Goal: Information Seeking & Learning: Learn about a topic

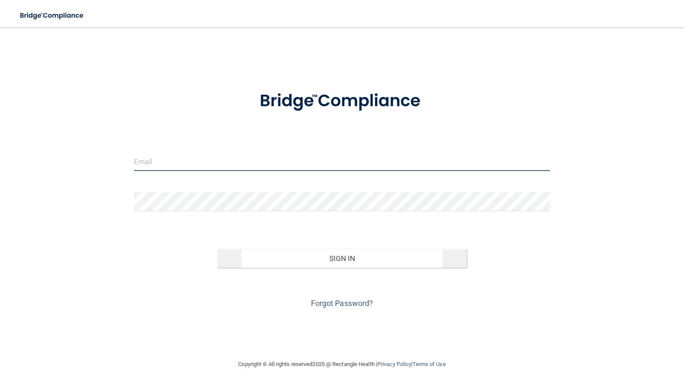
type input "[PERSON_NAME][EMAIL_ADDRESS][DOMAIN_NAME]"
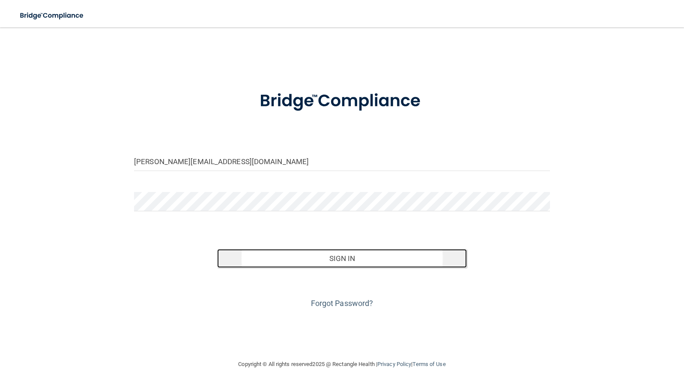
click at [339, 259] on button "Sign In" at bounding box center [342, 258] width 250 height 19
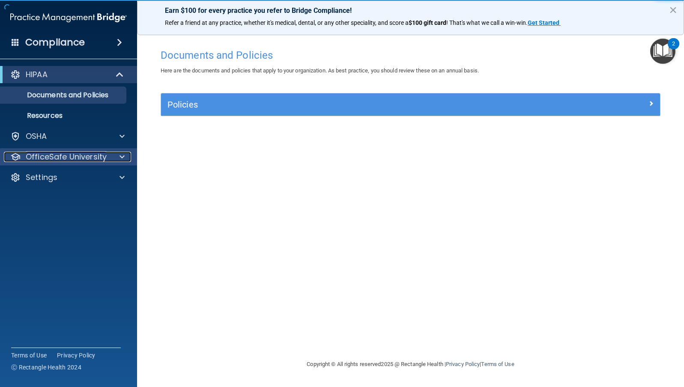
click at [71, 155] on p "OfficeSafe University" at bounding box center [66, 157] width 81 height 10
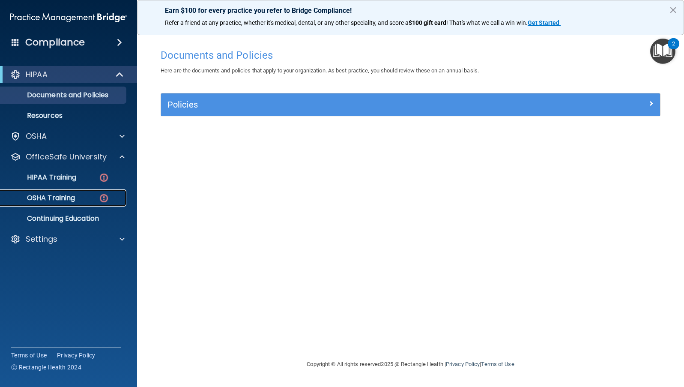
click at [86, 198] on div "OSHA Training" at bounding box center [64, 197] width 117 height 9
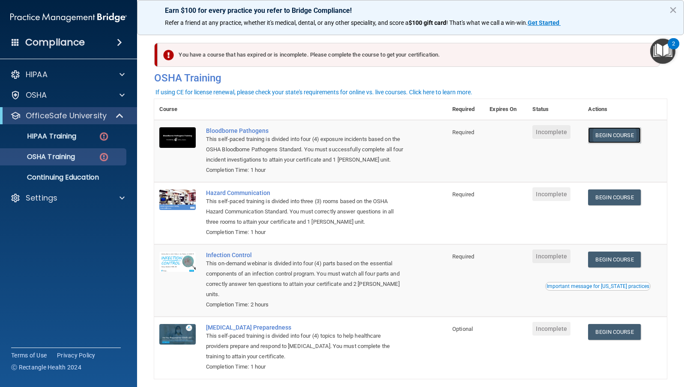
click at [616, 134] on link "Begin Course" at bounding box center [614, 135] width 52 height 16
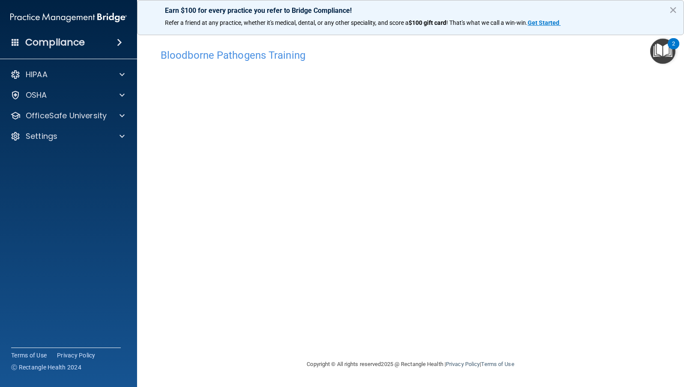
click at [441, 346] on div "Bloodborne Pathogens Training This course doesn’t expire until . Are you sure y…" at bounding box center [410, 202] width 512 height 314
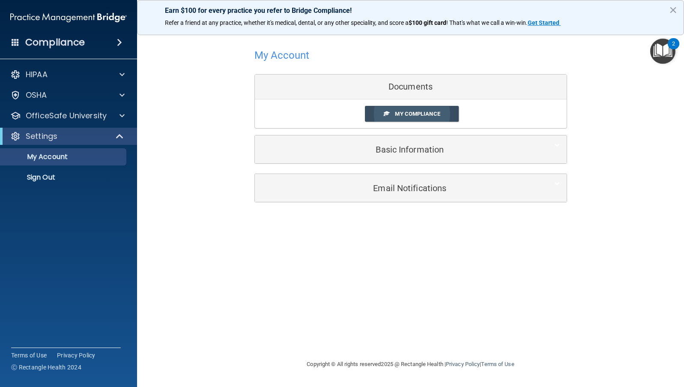
click at [392, 111] on link "My Compliance" at bounding box center [412, 114] width 94 height 16
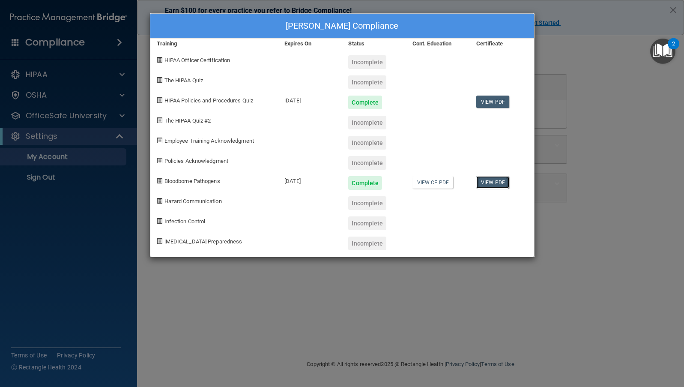
click at [496, 184] on link "View PDF" at bounding box center [492, 182] width 33 height 12
